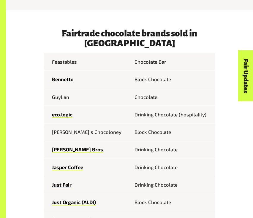
scroll to position [203, 0]
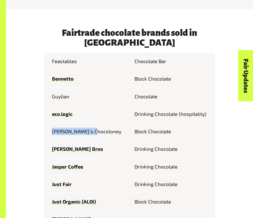
drag, startPoint x: 52, startPoint y: 124, endPoint x: 95, endPoint y: 123, distance: 43.0
click at [95, 123] on td "[PERSON_NAME]’s Chocoloney" at bounding box center [86, 132] width 85 height 18
copy td "[PERSON_NAME]’s Chocoloney"
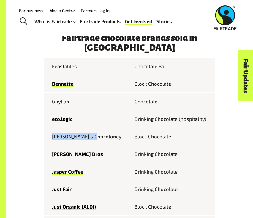
scroll to position [191, 0]
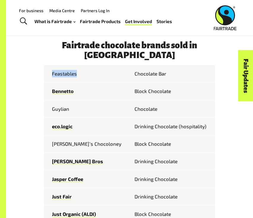
drag, startPoint x: 52, startPoint y: 66, endPoint x: 82, endPoint y: 65, distance: 30.6
click at [82, 65] on td "Feastables" at bounding box center [86, 74] width 85 height 18
copy td "Feastables"
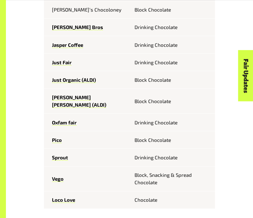
scroll to position [326, 0]
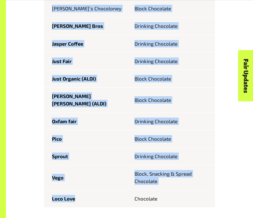
drag, startPoint x: 77, startPoint y: 185, endPoint x: 43, endPoint y: 185, distance: 34.4
click at [43, 185] on div "Fairtrade chocolate brands sold in [GEOGRAPHIC_DATA] Feastables Chocolate [PERS…" at bounding box center [129, 185] width 178 height 561
click at [99, 190] on td "Loco Love" at bounding box center [86, 199] width 85 height 18
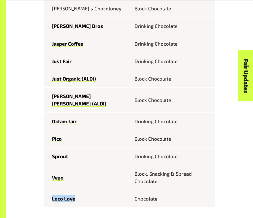
drag, startPoint x: 88, startPoint y: 185, endPoint x: 48, endPoint y: 185, distance: 40.1
click at [48, 190] on td "Loco Love" at bounding box center [86, 199] width 85 height 18
copy link "Loco Love"
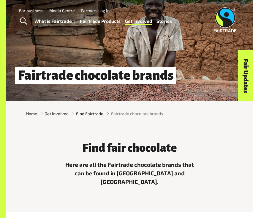
scroll to position [0, 0]
